Goal: Find specific page/section: Find specific page/section

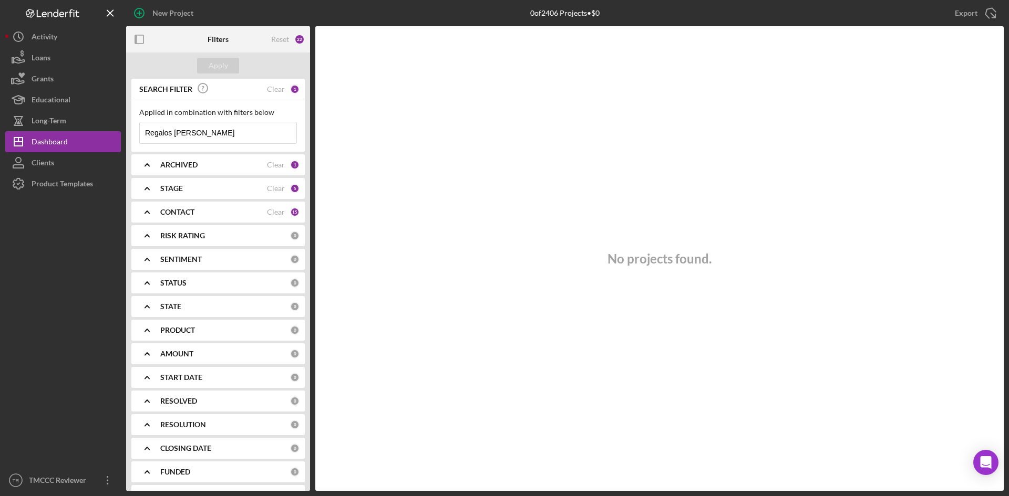
drag, startPoint x: 208, startPoint y: 136, endPoint x: 143, endPoint y: 131, distance: 64.8
click at [143, 131] on input "Regalos [PERSON_NAME]" at bounding box center [218, 132] width 157 height 21
type input "Emy's"
drag, startPoint x: 200, startPoint y: 136, endPoint x: 101, endPoint y: 128, distance: 99.6
click at [101, 128] on div "New Project 0 of 2406 Projects • $0 Regalos [PERSON_NAME] Export Icon/Export Fi…" at bounding box center [504, 245] width 998 height 491
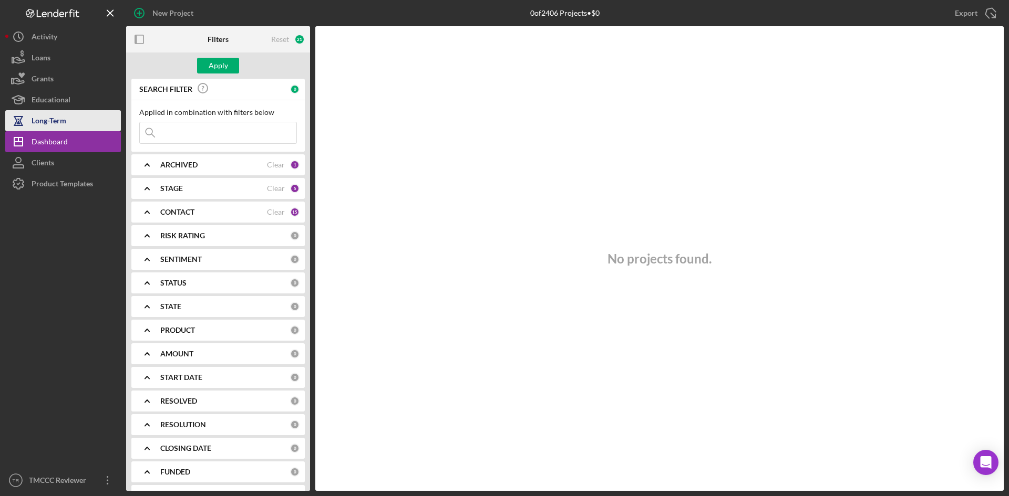
paste input "[PERSON_NAME]"
type input "[PERSON_NAME]"
click at [209, 70] on div "Apply" at bounding box center [218, 66] width 19 height 16
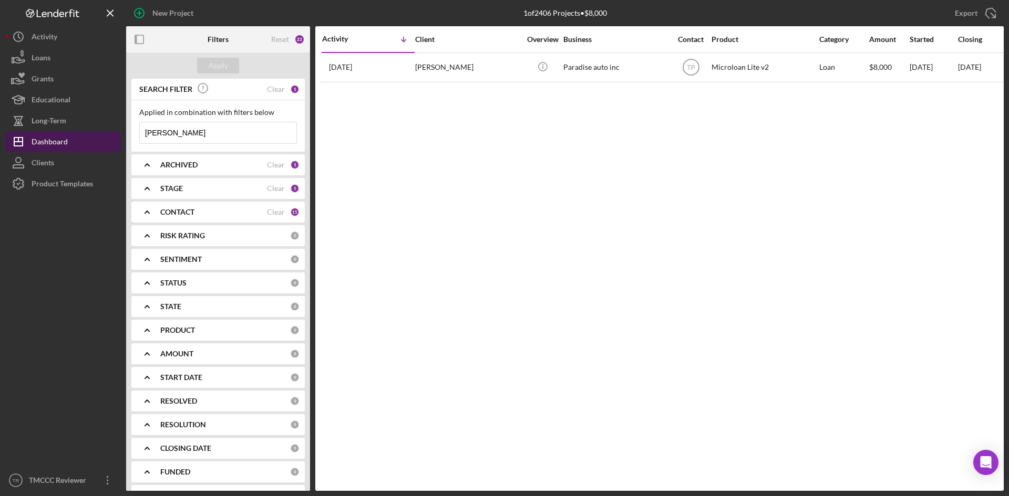
drag, startPoint x: 228, startPoint y: 134, endPoint x: 114, endPoint y: 133, distance: 114.0
click at [114, 133] on div "New Project 1 of 2406 Projects • $8,000 Regalos [PERSON_NAME] Export Icon/Expor…" at bounding box center [504, 245] width 998 height 491
paste input "[PERSON_NAME]"
type input "[PERSON_NAME]"
click at [214, 68] on div "Apply" at bounding box center [218, 66] width 19 height 16
